Goal: Task Accomplishment & Management: Use online tool/utility

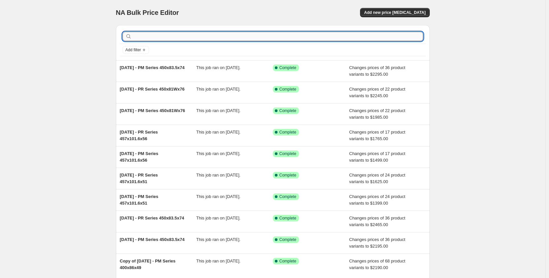
click at [207, 35] on input "text" at bounding box center [278, 36] width 290 height 9
type input "400x72.5"
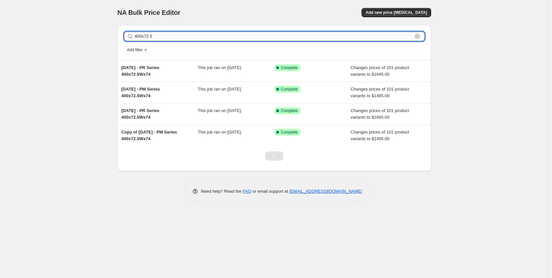
click at [201, 36] on input "400x72.5" at bounding box center [274, 36] width 278 height 9
type input "400x72.5x72"
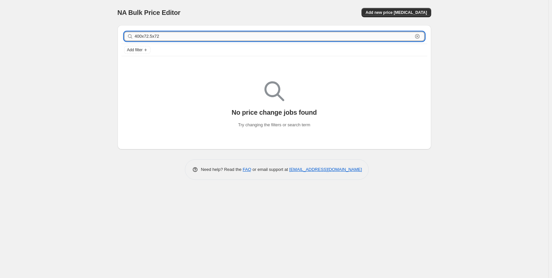
drag, startPoint x: 171, startPoint y: 38, endPoint x: 137, endPoint y: 38, distance: 33.7
click at [137, 38] on input "400x72.5x72" at bounding box center [274, 36] width 278 height 9
click at [159, 35] on input "400x72.5x72" at bounding box center [274, 36] width 278 height 9
click at [155, 37] on input "400x72.5x72" at bounding box center [274, 36] width 278 height 9
type input "400x72.5Nx72"
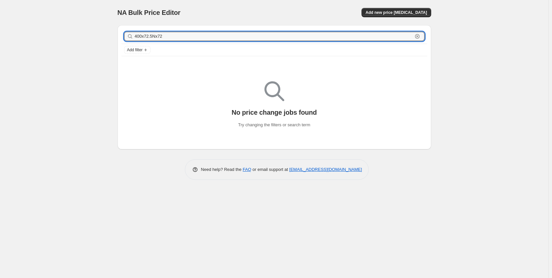
drag, startPoint x: 171, startPoint y: 37, endPoint x: 130, endPoint y: 36, distance: 42.0
click at [130, 36] on div "400x72.5Nx72 Clear" at bounding box center [274, 36] width 301 height 9
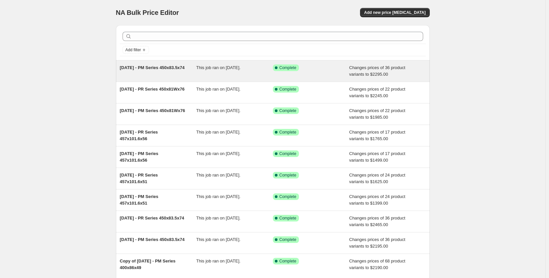
click at [217, 74] on div "This job ran on [DATE]." at bounding box center [234, 70] width 77 height 13
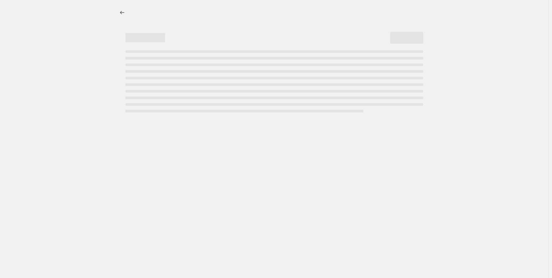
select select "pp"
select select "title"
select select "contains"
select select "title"
select select "contains"
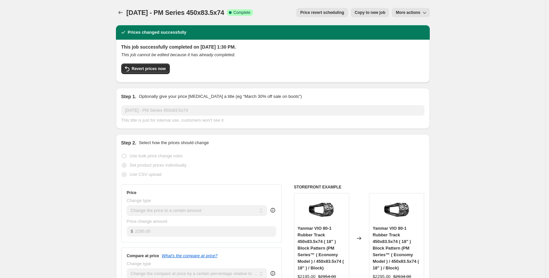
click at [359, 14] on span "Copy to new job" at bounding box center [370, 12] width 31 height 5
select select "pp"
select select "title"
select select "contains"
select select "title"
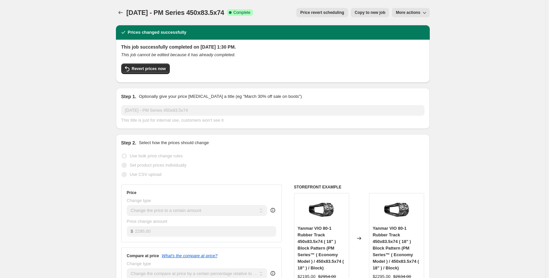
select select "contains"
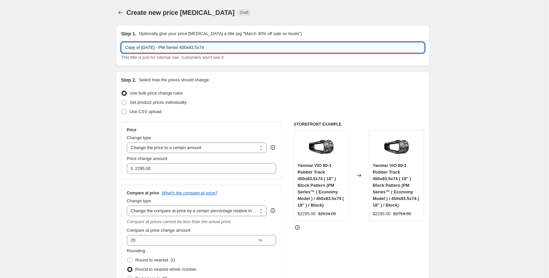
drag, startPoint x: 223, startPoint y: 52, endPoint x: 189, endPoint y: 48, distance: 33.9
click at [189, 48] on input "Copy of Sep 2025 - PM Series 450x83.5x74" at bounding box center [272, 47] width 303 height 11
paste input "00x72.5Nx72"
click at [145, 48] on input "Copy of Sep 2025 - PM Series 400x72.5Nx72" at bounding box center [272, 47] width 303 height 11
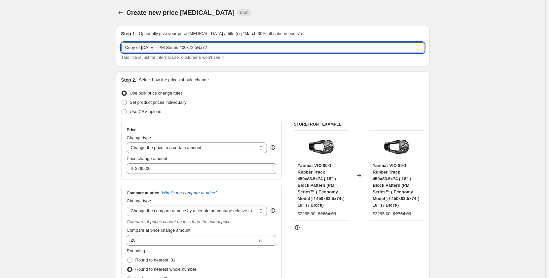
click at [144, 48] on input "Copy of Sep 2025 - PM Series 400x72.5Nx72" at bounding box center [272, 47] width 303 height 11
drag, startPoint x: 143, startPoint y: 49, endPoint x: 108, endPoint y: 48, distance: 34.4
type input "[DATE] - PM Series 400x72.5Nx72"
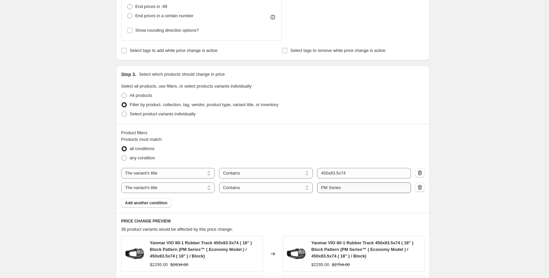
scroll to position [275, 0]
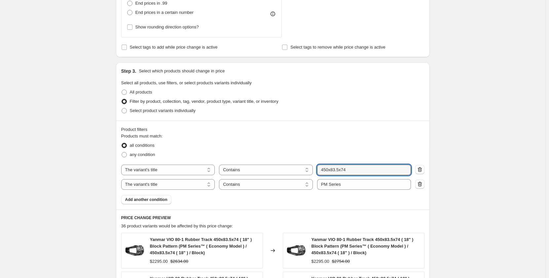
drag, startPoint x: 355, startPoint y: 168, endPoint x: 316, endPoint y: 168, distance: 38.3
click at [316, 168] on div "The product The product's collection The product's tag The product's vendor The…" at bounding box center [266, 170] width 290 height 11
paste input "00x72.5Nx72"
type input "400x72.5Nx72"
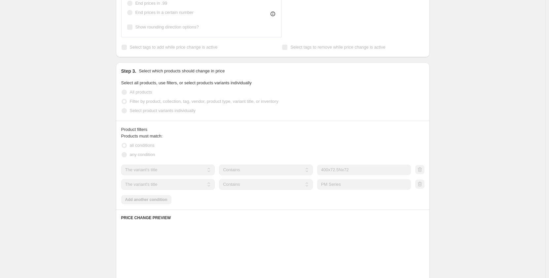
click at [327, 208] on div "Product filters Products must match: all conditions any condition The product T…" at bounding box center [273, 165] width 314 height 89
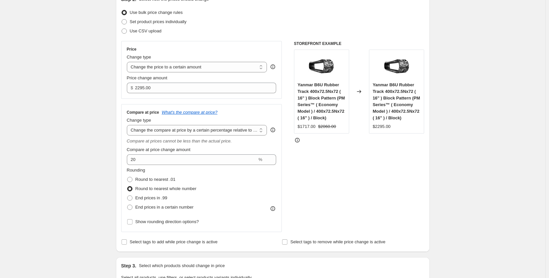
scroll to position [77, 0]
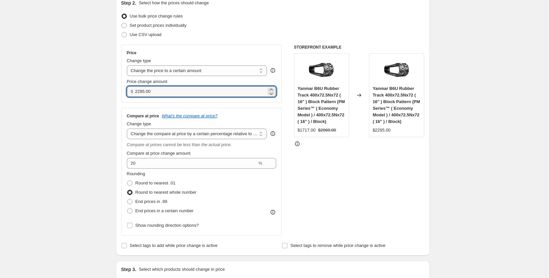
drag, startPoint x: 146, startPoint y: 94, endPoint x: 128, endPoint y: 95, distance: 18.5
click at [128, 95] on div "Price Change type Change the price to a certain amount Change the price by a ce…" at bounding box center [201, 74] width 161 height 58
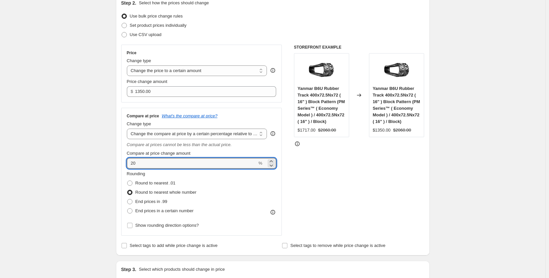
drag, startPoint x: 149, startPoint y: 164, endPoint x: 117, endPoint y: 163, distance: 31.4
click at [117, 163] on div "Step 2. Select how the prices should change Use bulk price change rules Set pro…" at bounding box center [273, 124] width 314 height 261
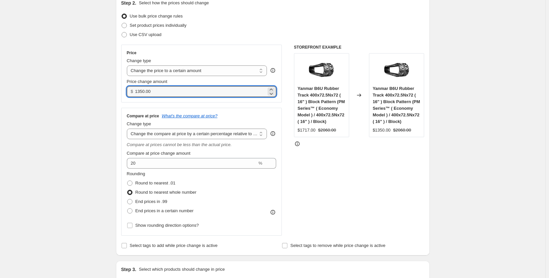
drag, startPoint x: 158, startPoint y: 93, endPoint x: 115, endPoint y: 94, distance: 43.6
type input "1295.00"
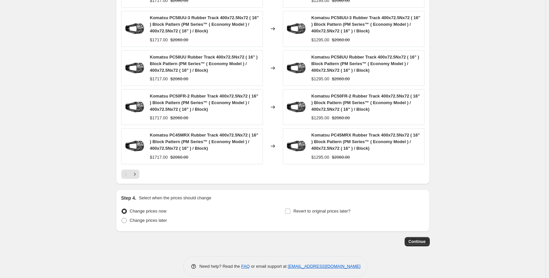
scroll to position [545, 0]
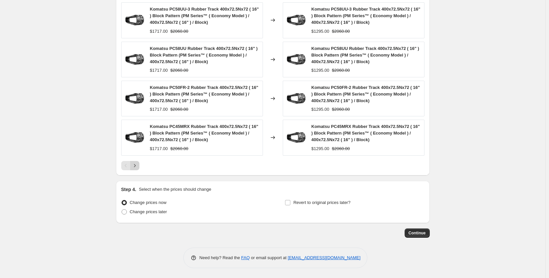
click at [138, 169] on button "Next" at bounding box center [134, 165] width 9 height 9
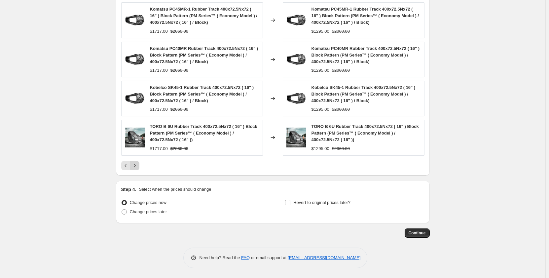
click at [138, 169] on button "Next" at bounding box center [134, 165] width 9 height 9
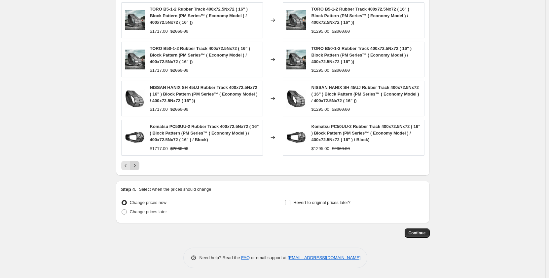
click at [137, 169] on button "Next" at bounding box center [134, 165] width 9 height 9
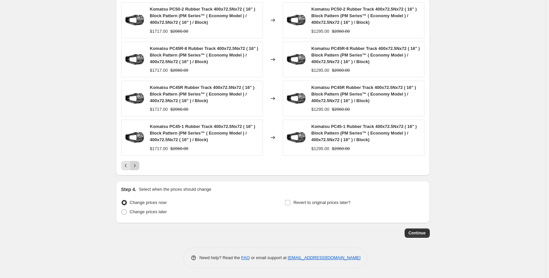
click at [137, 169] on button "Next" at bounding box center [134, 165] width 9 height 9
click at [136, 168] on icon "Next" at bounding box center [135, 165] width 7 height 7
click at [136, 167] on icon "Next" at bounding box center [135, 165] width 7 height 7
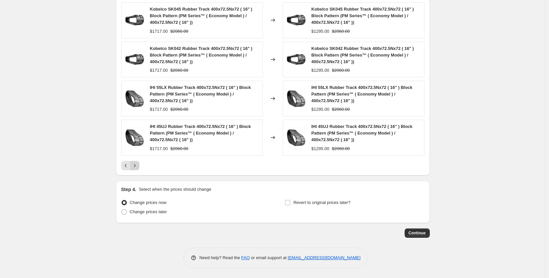
click at [136, 167] on icon "Next" at bounding box center [135, 165] width 7 height 7
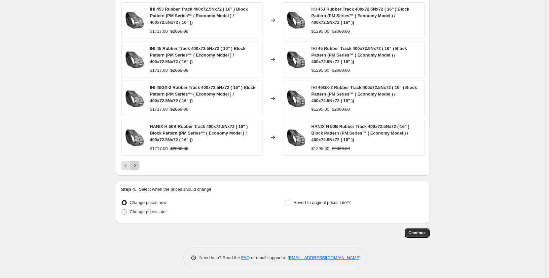
click at [136, 167] on icon "Next" at bounding box center [135, 165] width 7 height 7
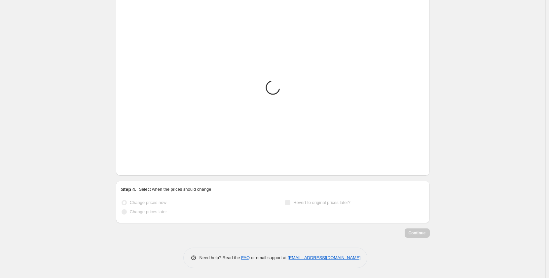
scroll to position [427, 0]
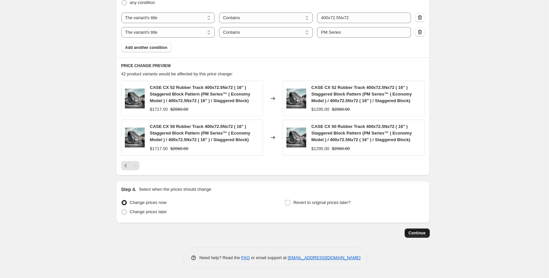
click at [417, 231] on span "Continue" at bounding box center [417, 232] width 17 height 5
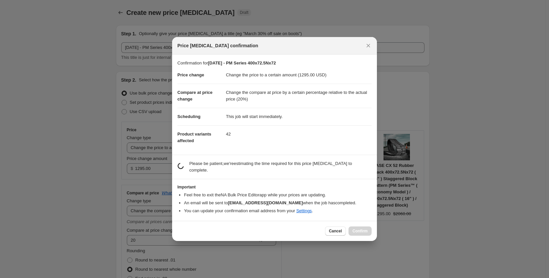
scroll to position [0, 0]
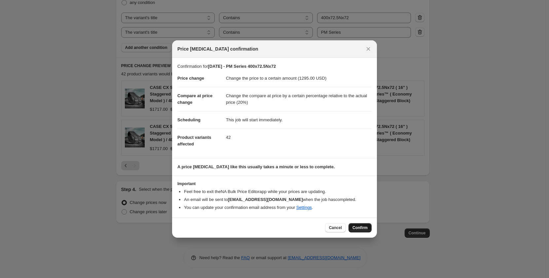
click at [356, 228] on span "Confirm" at bounding box center [360, 227] width 15 height 5
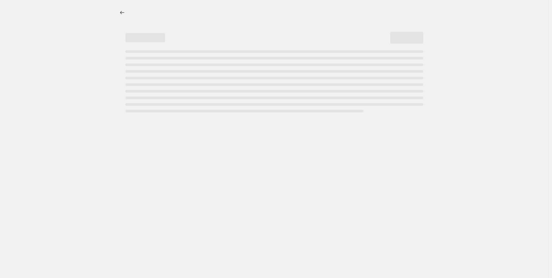
select select "pp"
select select "title"
select select "contains"
select select "title"
select select "contains"
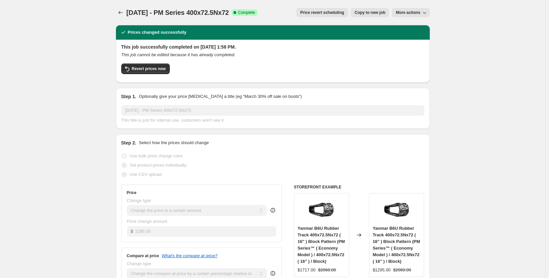
click at [370, 12] on span "Copy to new job" at bounding box center [370, 12] width 31 height 5
select select "pp"
select select "title"
select select "contains"
select select "title"
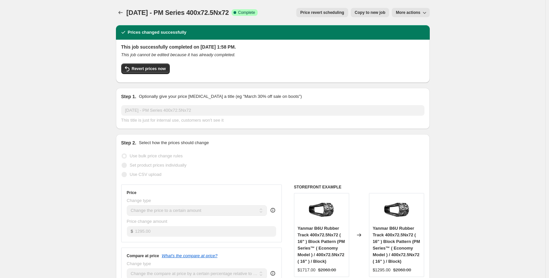
select select "contains"
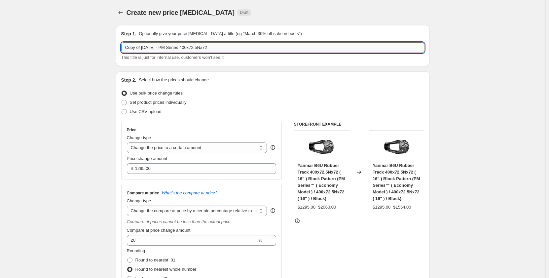
drag, startPoint x: 174, startPoint y: 49, endPoint x: 171, endPoint y: 50, distance: 3.4
click at [171, 50] on input "Copy of Sep 2025 - PM Series 400x72.5Nx72" at bounding box center [272, 47] width 303 height 11
drag, startPoint x: 143, startPoint y: 49, endPoint x: 95, endPoint y: 51, distance: 47.9
type input "[DATE] - PR Series 400x72.5Nx72"
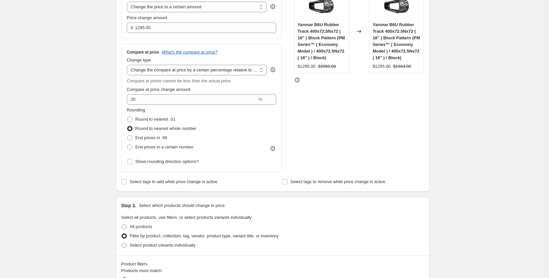
scroll to position [110, 0]
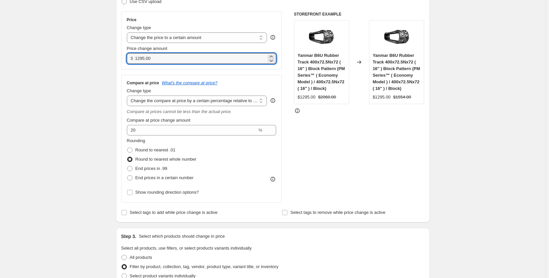
drag, startPoint x: 156, startPoint y: 61, endPoint x: 127, endPoint y: 64, distance: 29.2
click at [127, 64] on div "Price Change type Change the price to a certain amount Change the price by a ce…" at bounding box center [201, 41] width 161 height 58
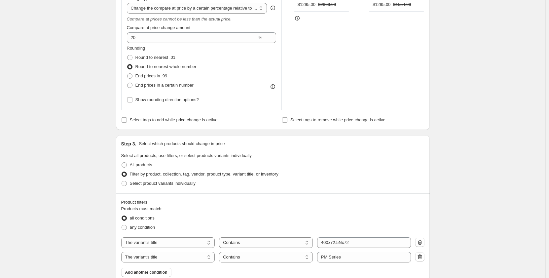
scroll to position [275, 0]
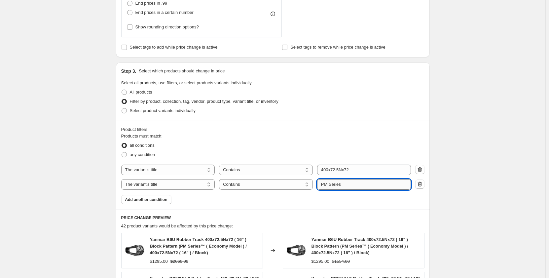
type input "1565.00"
click at [326, 187] on input "PM Series" at bounding box center [364, 184] width 94 height 11
type input "PR Series"
click at [84, 183] on div "Create new price change job. This page is ready Create new price change job Dra…" at bounding box center [272, 136] width 545 height 822
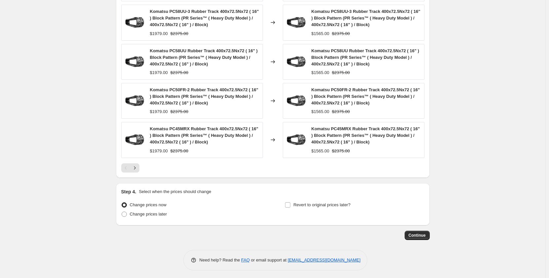
scroll to position [545, 0]
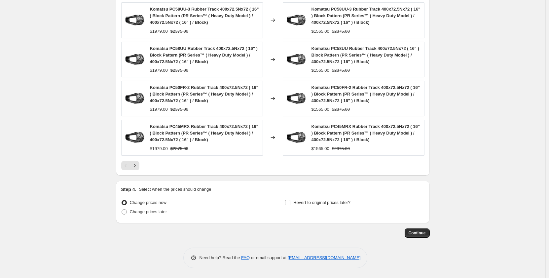
click at [413, 234] on span "Continue" at bounding box center [417, 232] width 17 height 5
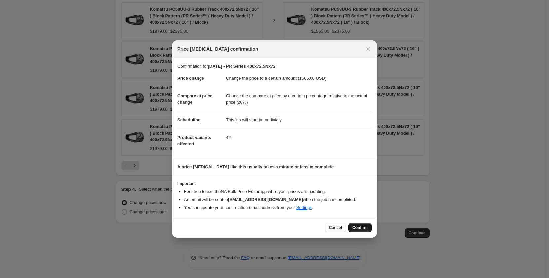
click at [361, 226] on span "Confirm" at bounding box center [360, 227] width 15 height 5
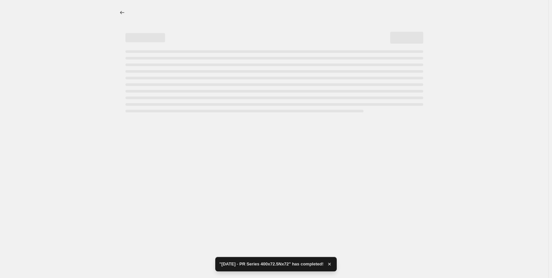
select select "pp"
select select "title"
select select "contains"
select select "title"
select select "contains"
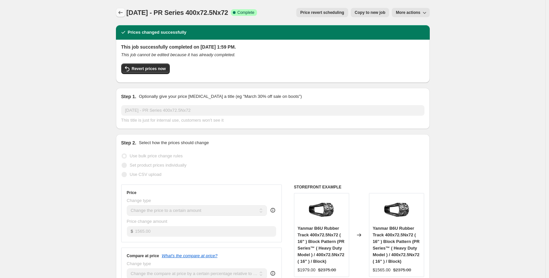
click at [125, 12] on button "Price change jobs" at bounding box center [120, 12] width 9 height 9
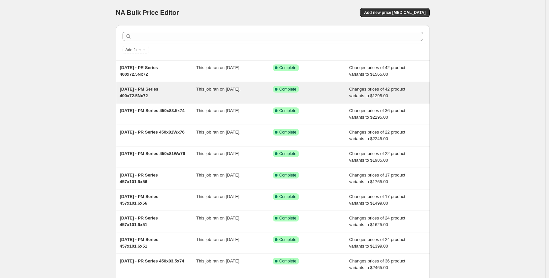
click at [185, 100] on div "Sep 2025 - PM Series 400x72.5Nx72 This job ran on September 22, 2025. Success C…" at bounding box center [273, 92] width 314 height 21
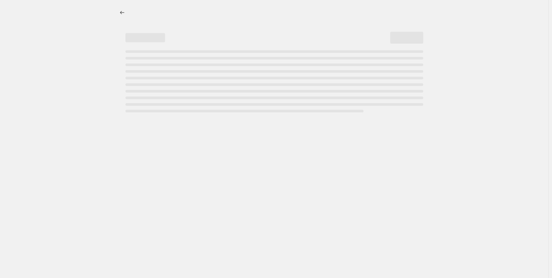
select select "pp"
select select "title"
select select "contains"
select select "title"
select select "contains"
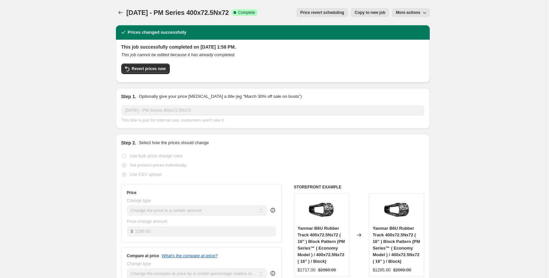
click at [362, 15] on button "Copy to new job" at bounding box center [370, 12] width 39 height 9
select select "pp"
select select "title"
select select "contains"
select select "title"
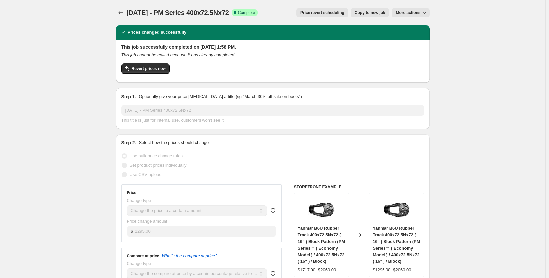
select select "contains"
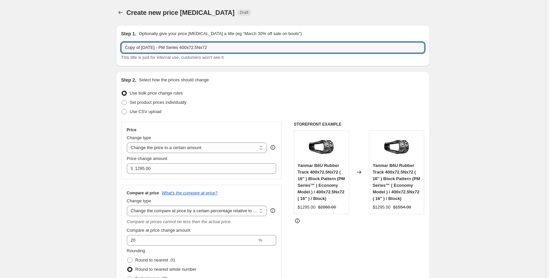
drag, startPoint x: 144, startPoint y: 49, endPoint x: 101, endPoint y: 53, distance: 42.5
click at [193, 48] on input "[DATE] - PM Series 400x72.5Nx72" at bounding box center [272, 47] width 303 height 11
drag, startPoint x: 203, startPoint y: 50, endPoint x: 172, endPoint y: 51, distance: 31.1
click at [172, 51] on input "Sep 2025 - PM Series 400x72.5x72" at bounding box center [272, 47] width 303 height 11
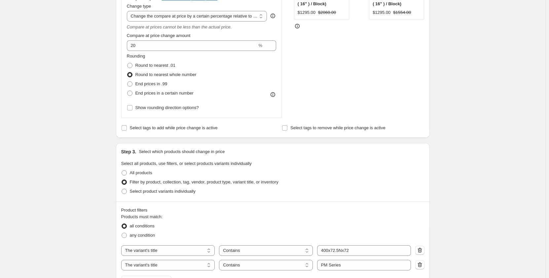
scroll to position [242, 0]
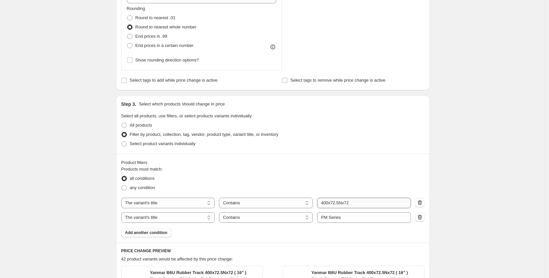
type input "Sep 2025 - PM Series 400x72.5x72"
drag, startPoint x: 358, startPoint y: 201, endPoint x: 342, endPoint y: 201, distance: 16.5
click at [342, 201] on input "400x72.5Nx72" at bounding box center [364, 203] width 94 height 11
click at [344, 204] on input "400x72.5Nx72" at bounding box center [364, 203] width 94 height 11
click at [347, 205] on input "400x72.5Nx72" at bounding box center [364, 203] width 94 height 11
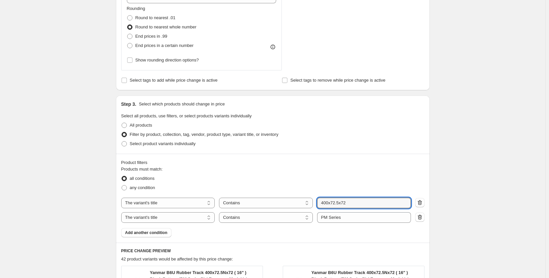
type input "400x72.5x72"
click at [305, 176] on div "all conditions" at bounding box center [272, 178] width 303 height 9
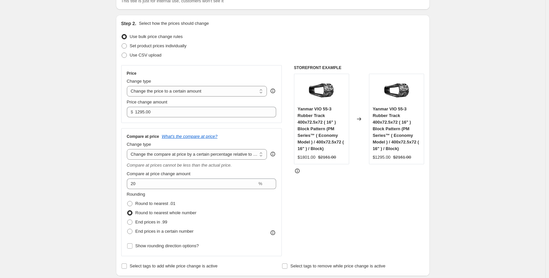
scroll to position [0, 0]
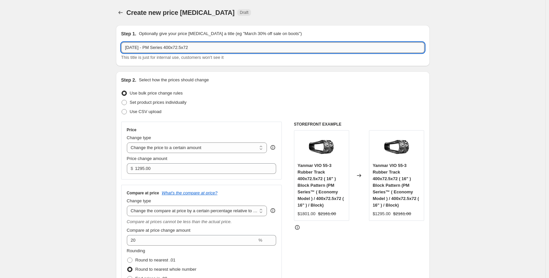
click at [219, 48] on input "Sep 2025 - PM Series 400x72.5x72" at bounding box center [272, 47] width 303 height 11
type input "Sep 2025 - PM Series 400x72.5x72 Photo Needs Change"
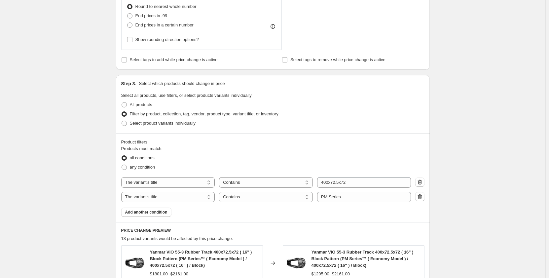
scroll to position [363, 0]
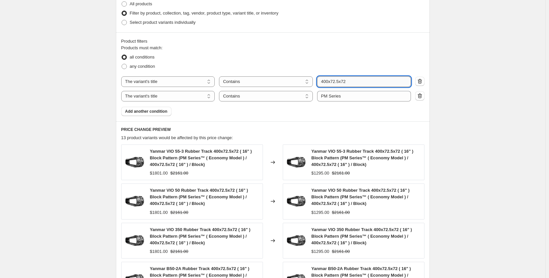
click at [359, 81] on input "400x72.5x72" at bounding box center [364, 81] width 94 height 11
click at [86, 121] on div "Create new price change job. This page is ready Create new price change job Dra…" at bounding box center [272, 48] width 545 height 822
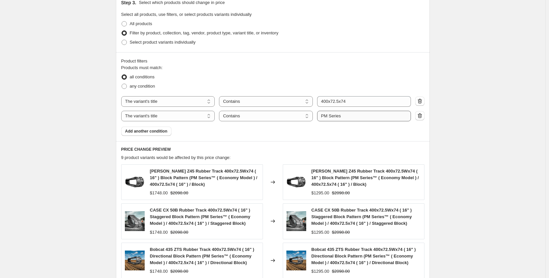
scroll to position [330, 0]
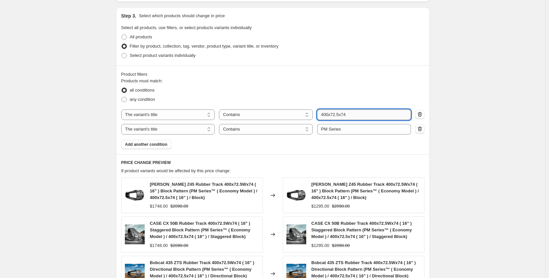
click at [364, 114] on input "400x72.5x74" at bounding box center [364, 114] width 94 height 11
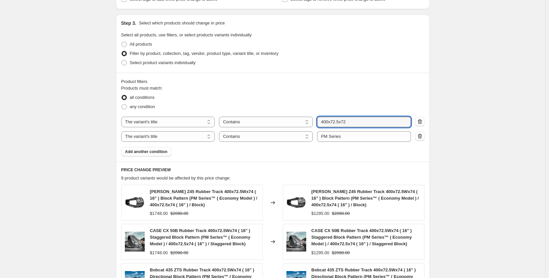
scroll to position [320, 0]
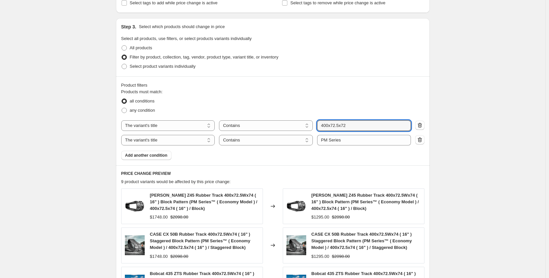
type input "400x72.5x72"
click at [95, 175] on div "Create new price change job. This page is ready Create new price change job Dra…" at bounding box center [272, 91] width 545 height 822
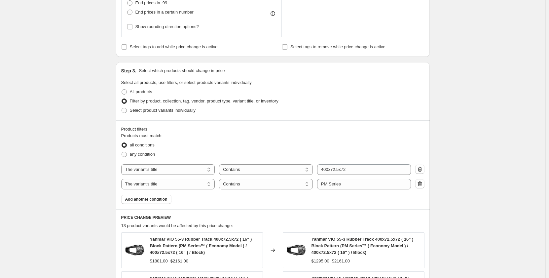
scroll to position [275, 0]
drag, startPoint x: 362, startPoint y: 171, endPoint x: 322, endPoint y: 173, distance: 39.7
click at [322, 173] on input "400x72.5x72" at bounding box center [364, 170] width 94 height 11
click at [62, 169] on div "Create new price change job. This page is ready Create new price change job Dra…" at bounding box center [272, 136] width 545 height 822
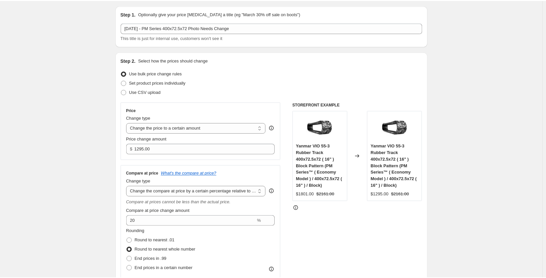
scroll to position [0, 0]
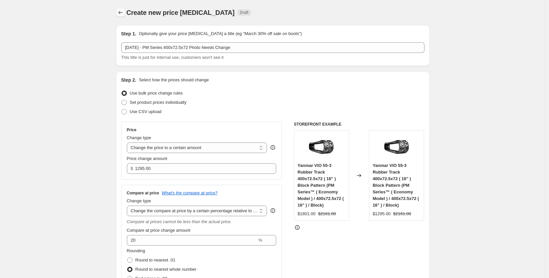
click at [121, 15] on icon "Price change jobs" at bounding box center [120, 12] width 7 height 7
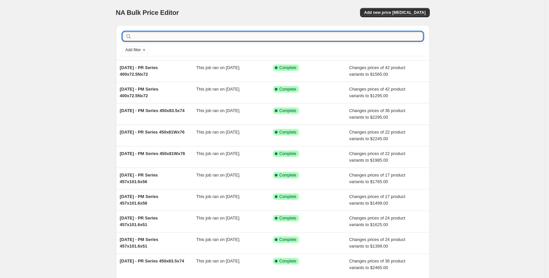
click at [262, 35] on input "text" at bounding box center [278, 36] width 290 height 9
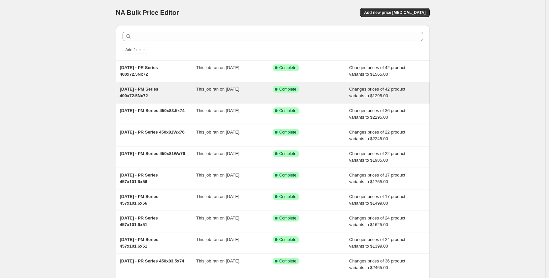
click at [210, 98] on div "This job ran on [DATE]." at bounding box center [234, 92] width 77 height 13
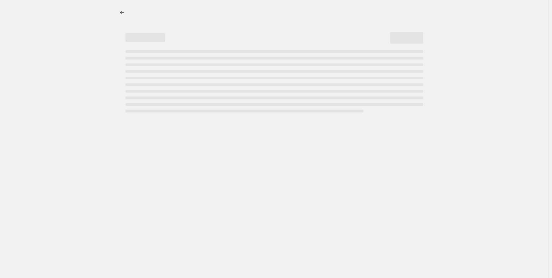
select select "pp"
select select "title"
select select "contains"
select select "title"
select select "contains"
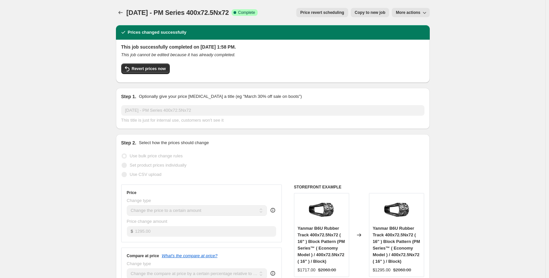
click at [372, 13] on span "Copy to new job" at bounding box center [370, 12] width 31 height 5
select select "pp"
select select "title"
select select "contains"
select select "title"
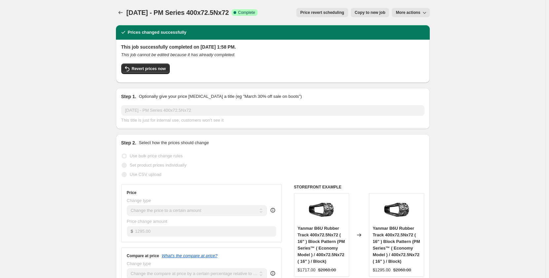
select select "contains"
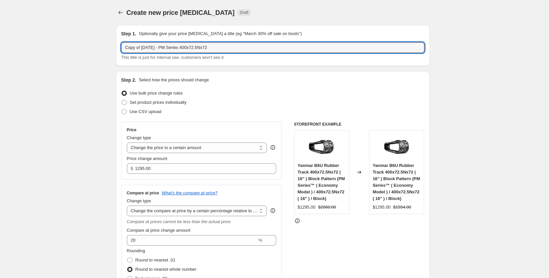
drag, startPoint x: 144, startPoint y: 48, endPoint x: 79, endPoint y: 47, distance: 64.4
type input "[DATE] - PM Series 400x72.5Nx72"
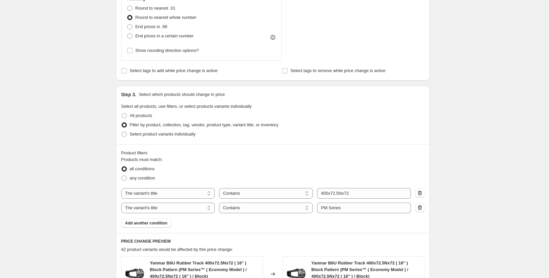
scroll to position [297, 0]
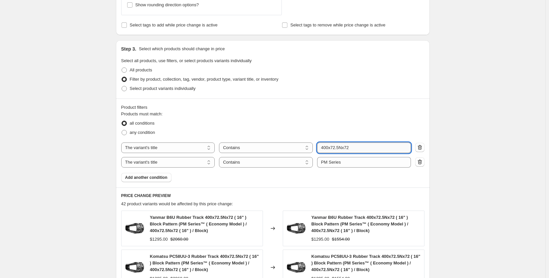
click at [344, 149] on input "400x72.5Nx72" at bounding box center [364, 147] width 94 height 11
type input "400x72.5x72"
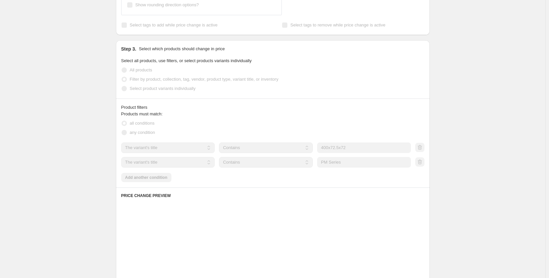
click at [102, 143] on div "Create new price change job. This page is ready Create new price change job Dra…" at bounding box center [272, 92] width 545 height 779
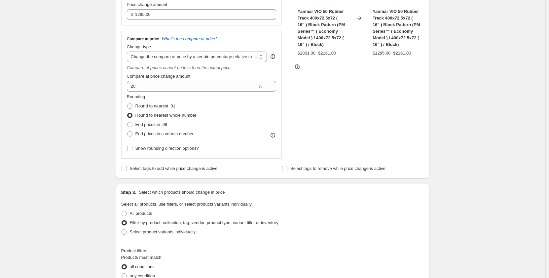
scroll to position [154, 0]
click at [144, 15] on input "1295.00" at bounding box center [200, 14] width 131 height 11
click at [142, 15] on input "1295.00" at bounding box center [200, 14] width 131 height 11
click at [141, 15] on input "1295.00" at bounding box center [200, 14] width 131 height 11
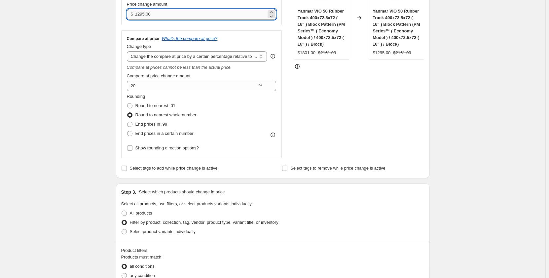
click at [140, 15] on input "1295.00" at bounding box center [200, 14] width 131 height 11
type input "1395.00"
click at [87, 83] on div "Create new price change job. This page is ready Create new price change job Dra…" at bounding box center [272, 257] width 545 height 822
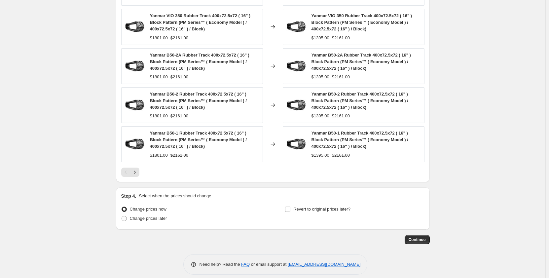
scroll to position [540, 0]
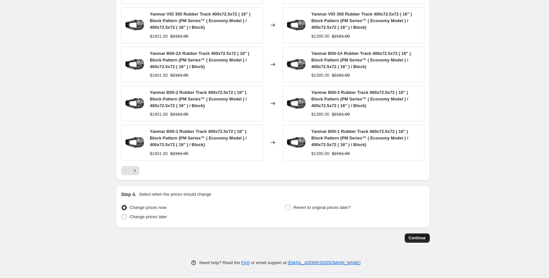
click at [419, 235] on span "Continue" at bounding box center [417, 237] width 17 height 5
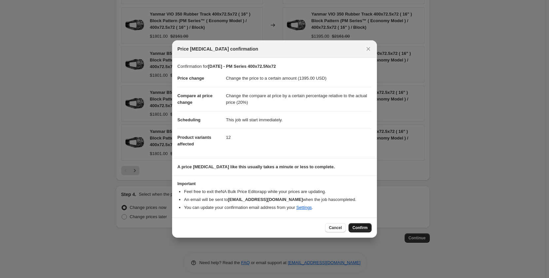
click at [357, 228] on span "Confirm" at bounding box center [360, 227] width 15 height 5
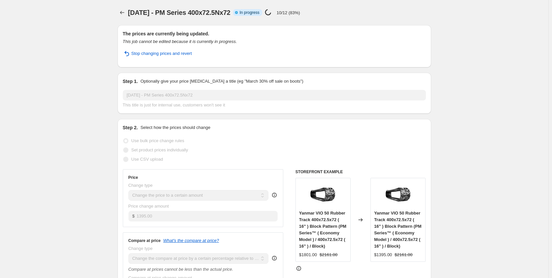
select select "pp"
select select "title"
select select "contains"
select select "title"
select select "contains"
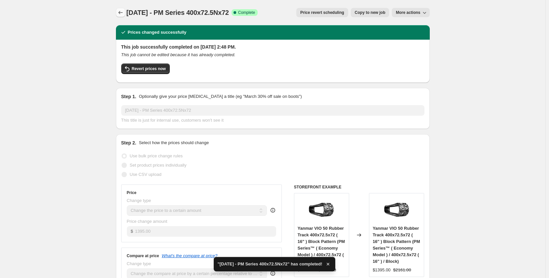
click at [123, 13] on icon "Price change jobs" at bounding box center [120, 12] width 7 height 7
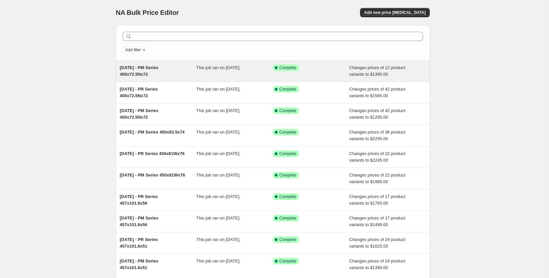
click at [204, 70] on span "This job ran on [DATE]." at bounding box center [218, 67] width 44 height 5
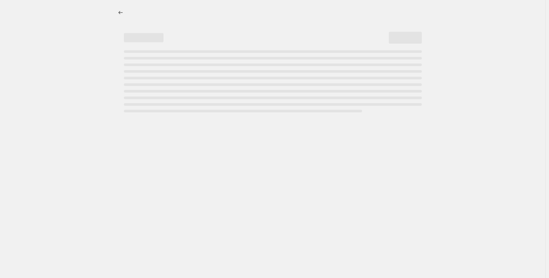
select select "pp"
select select "title"
select select "contains"
select select "title"
select select "contains"
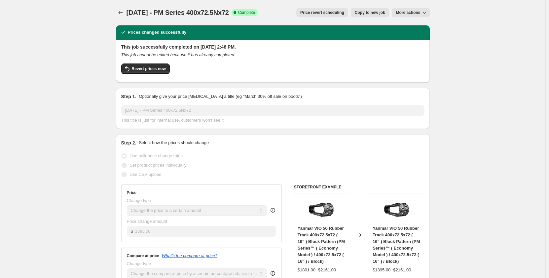
click at [358, 16] on button "Copy to new job" at bounding box center [370, 12] width 39 height 9
select select "pp"
select select "title"
select select "contains"
select select "title"
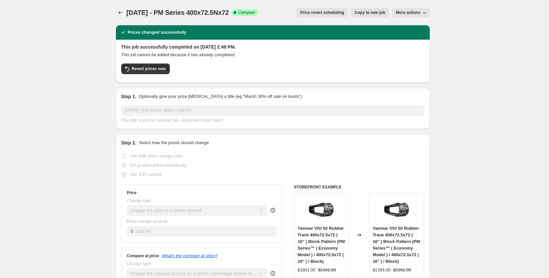
select select "contains"
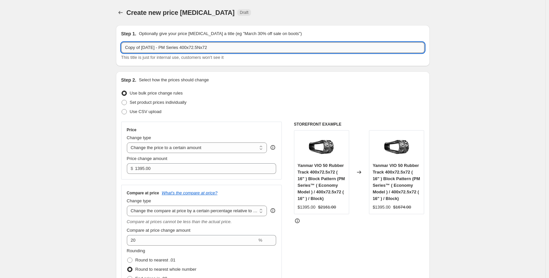
click at [212, 47] on input "Copy of Sep 2025 - PM Series 400x72.5Nx72" at bounding box center [272, 47] width 303 height 11
click at [171, 48] on input "Copy of Sep 2025 - PM Series 400x72.5x72" at bounding box center [272, 47] width 303 height 11
drag, startPoint x: 144, startPoint y: 46, endPoint x: 105, endPoint y: 51, distance: 39.0
type input "[DATE] - PR Series 400x72.5x72"
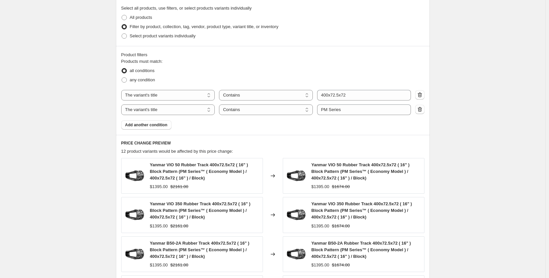
scroll to position [353, 0]
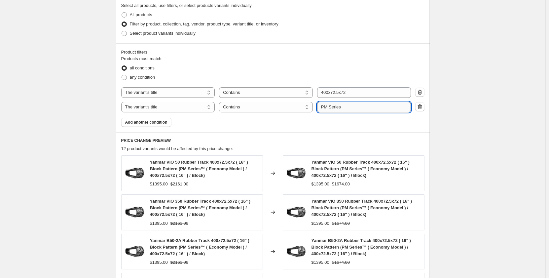
click at [327, 107] on input "PM Series" at bounding box center [364, 107] width 94 height 11
type input "PR Series"
click at [75, 138] on div "Create new price change job. This page is ready Create new price change job Dra…" at bounding box center [272, 58] width 545 height 822
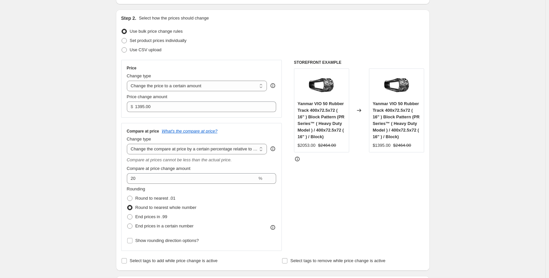
scroll to position [0, 0]
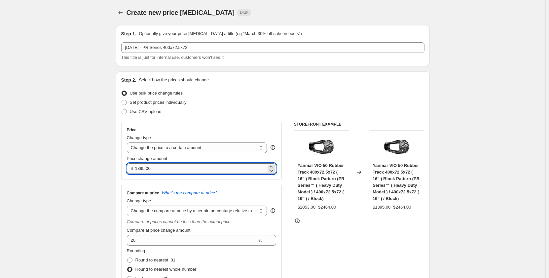
click at [140, 169] on input "1395.00" at bounding box center [200, 168] width 131 height 11
click at [144, 169] on input "1595.00" at bounding box center [200, 168] width 131 height 11
type input "1545.00"
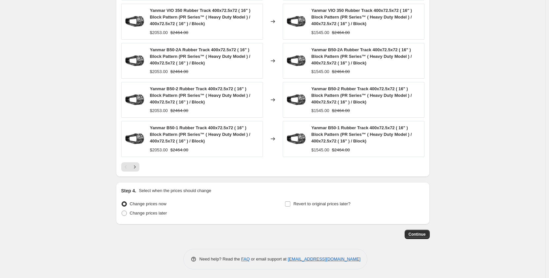
scroll to position [545, 0]
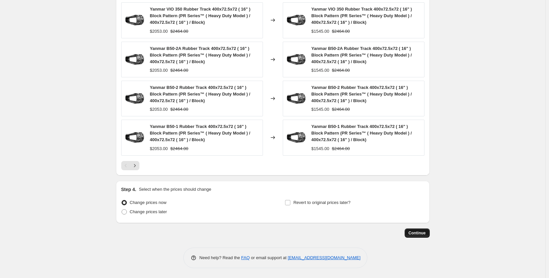
click at [417, 233] on span "Continue" at bounding box center [417, 232] width 17 height 5
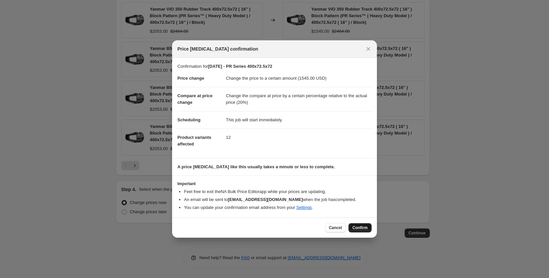
click at [361, 231] on button "Confirm" at bounding box center [360, 227] width 23 height 9
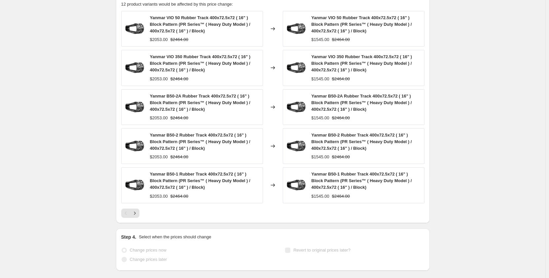
scroll to position [562, 0]
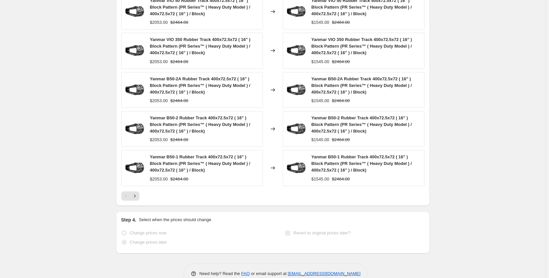
select select "pp"
select select "title"
select select "contains"
select select "title"
select select "contains"
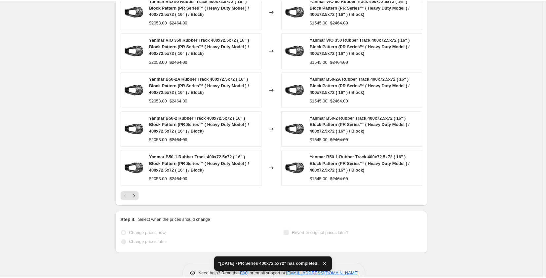
scroll to position [0, 0]
